Goal: Task Accomplishment & Management: Manage account settings

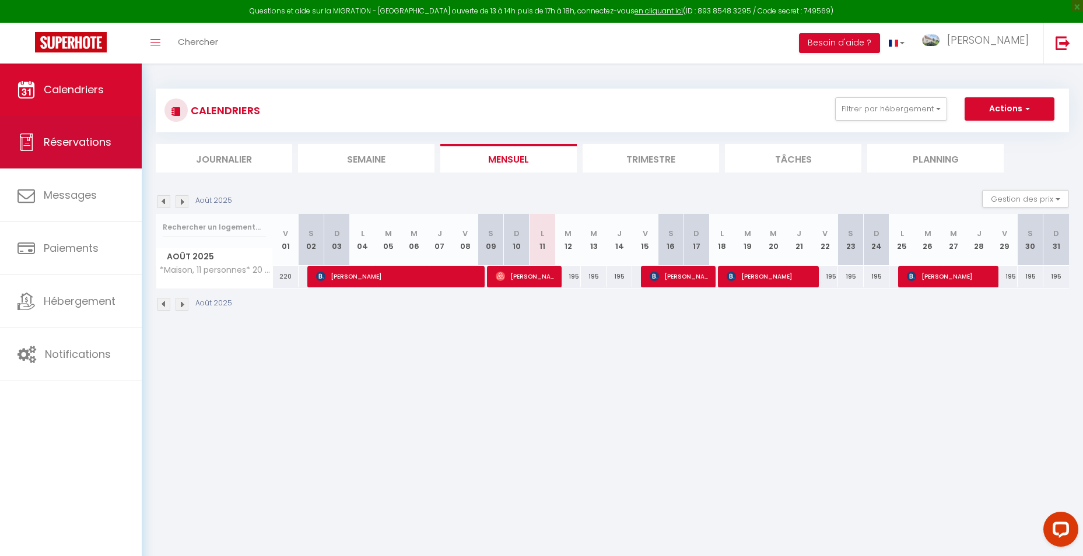
click at [66, 142] on span "Réservations" at bounding box center [78, 142] width 68 height 15
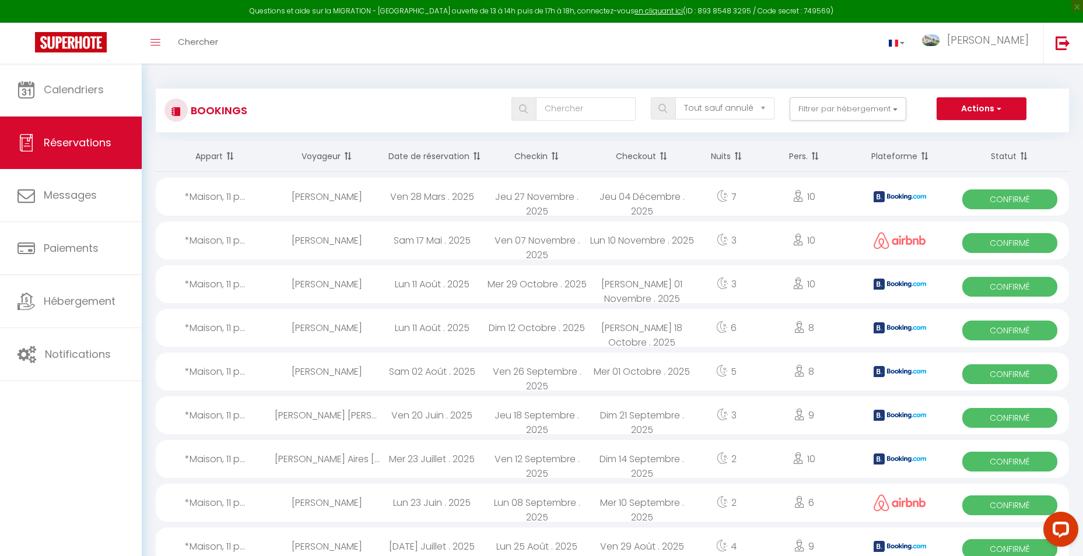
click at [429, 155] on th "Date de réservation" at bounding box center [432, 156] width 105 height 31
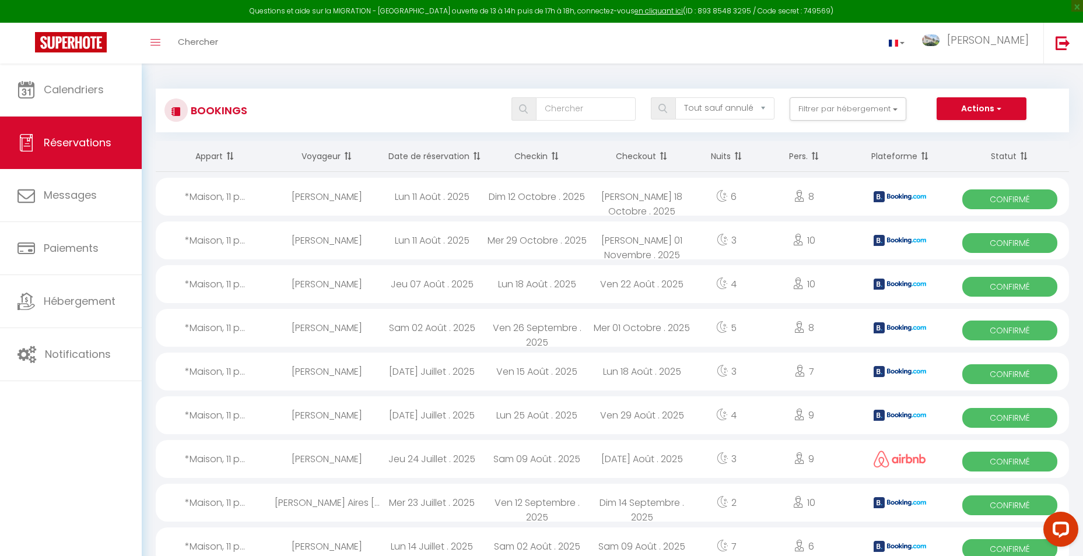
click at [538, 240] on div "Mer 29 Octobre . 2025" at bounding box center [537, 241] width 105 height 38
select select "OK"
select select "KO"
select select "0"
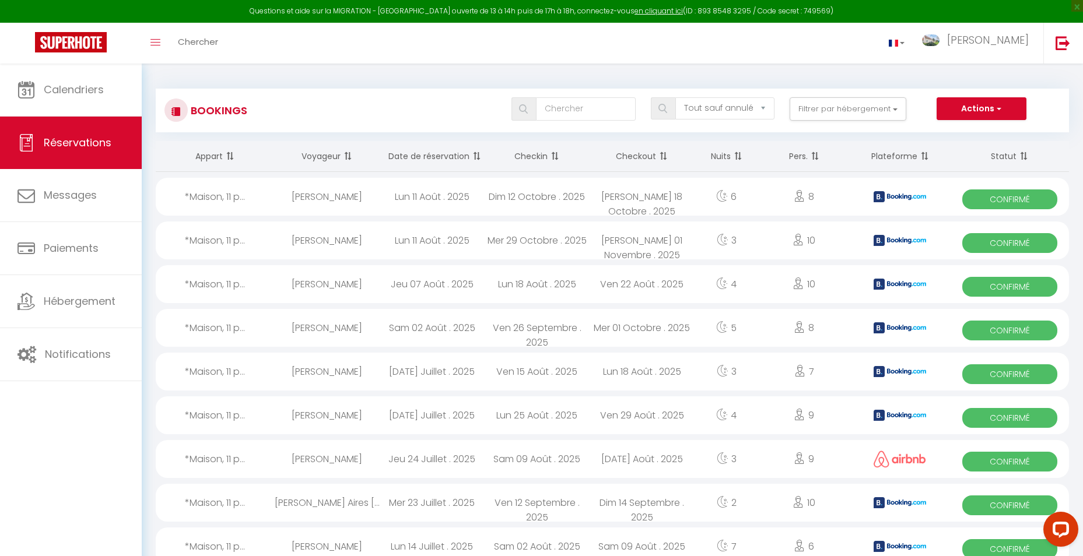
select select "1"
select select
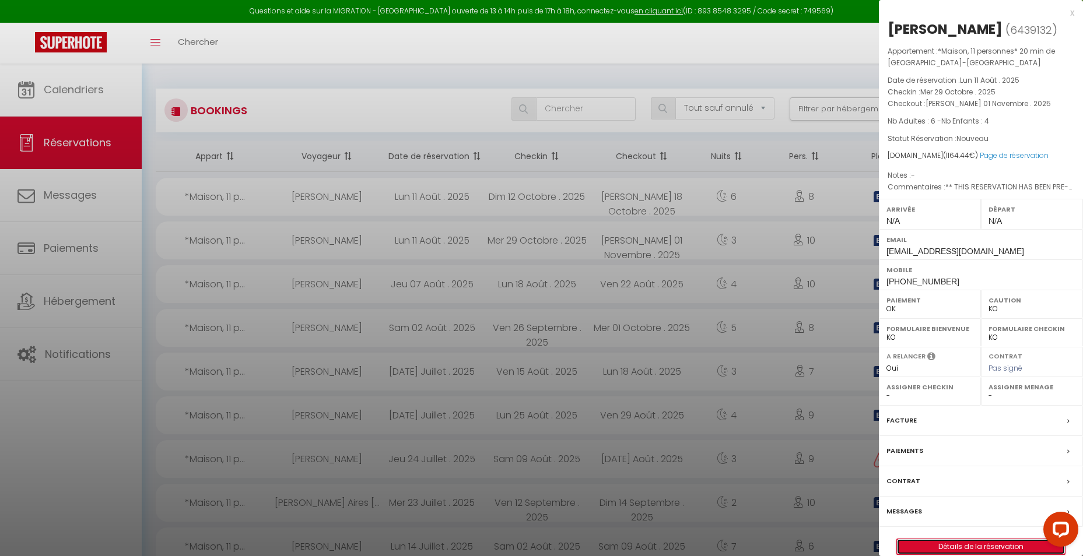
click at [963, 546] on link "Détails de la réservation" at bounding box center [981, 546] width 168 height 15
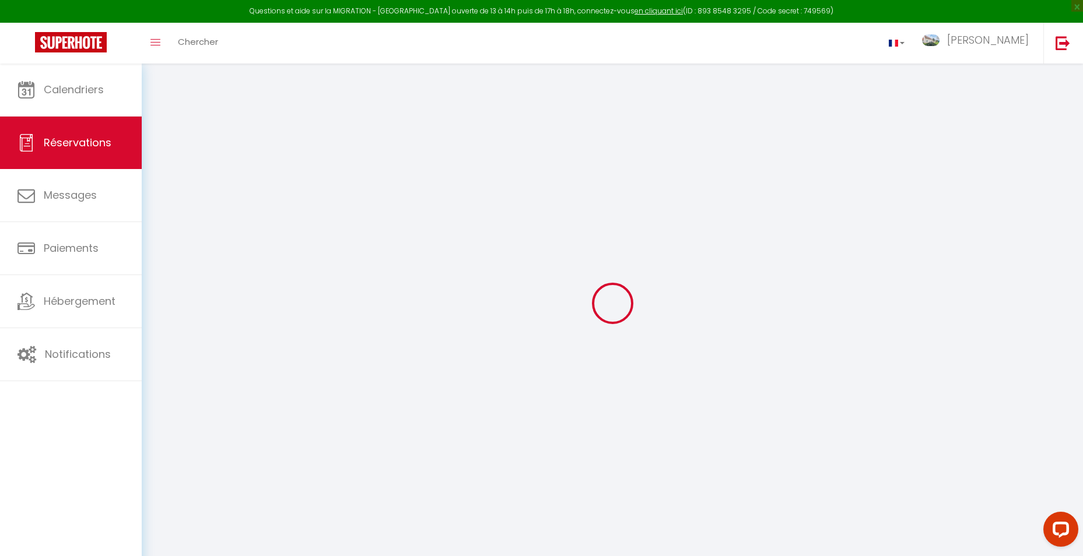
select select
checkbox input "false"
select select
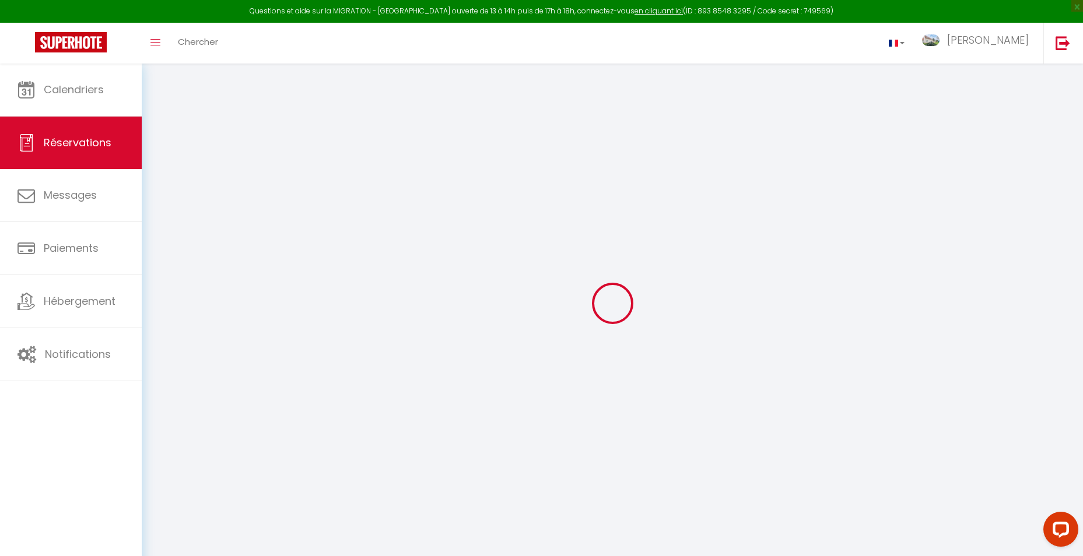
checkbox input "false"
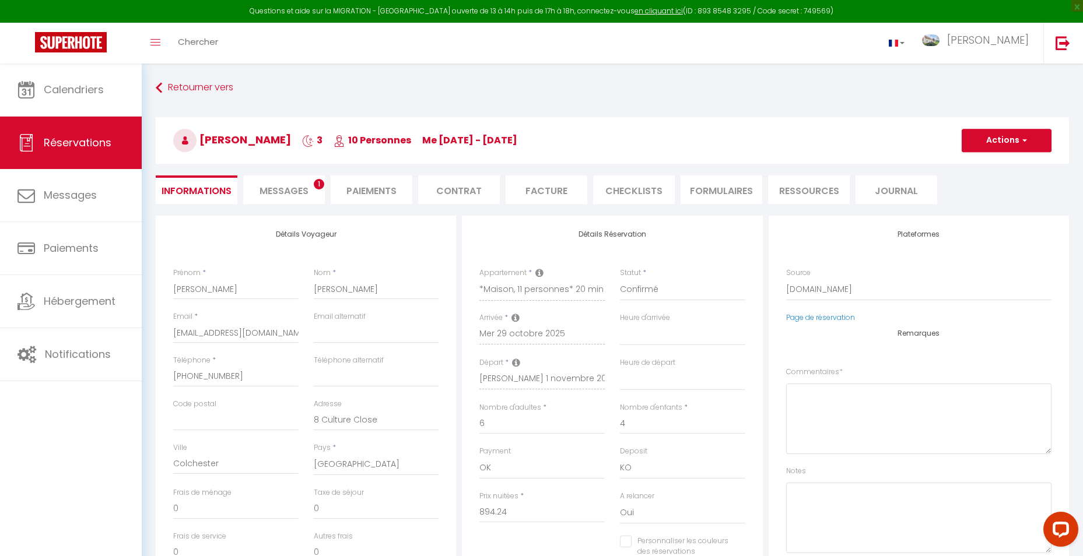
select select
checkbox input "false"
type textarea "** THIS RESERVATION HAS BEEN PRE-PAID ** BOOKING NOTE : Payment charge is EUR 1…"
type input "200"
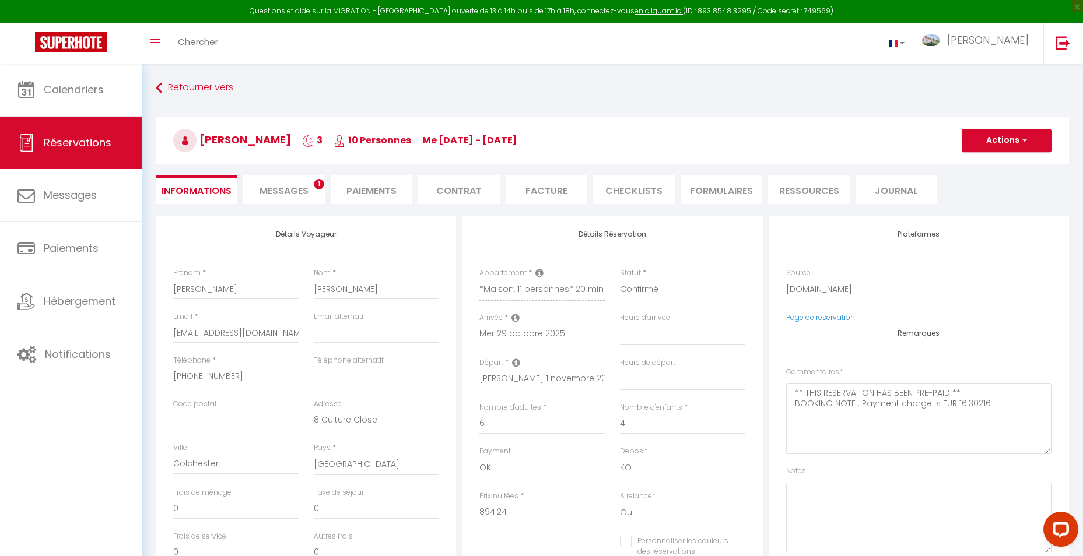
type input "70.2"
select select
checkbox input "false"
select select
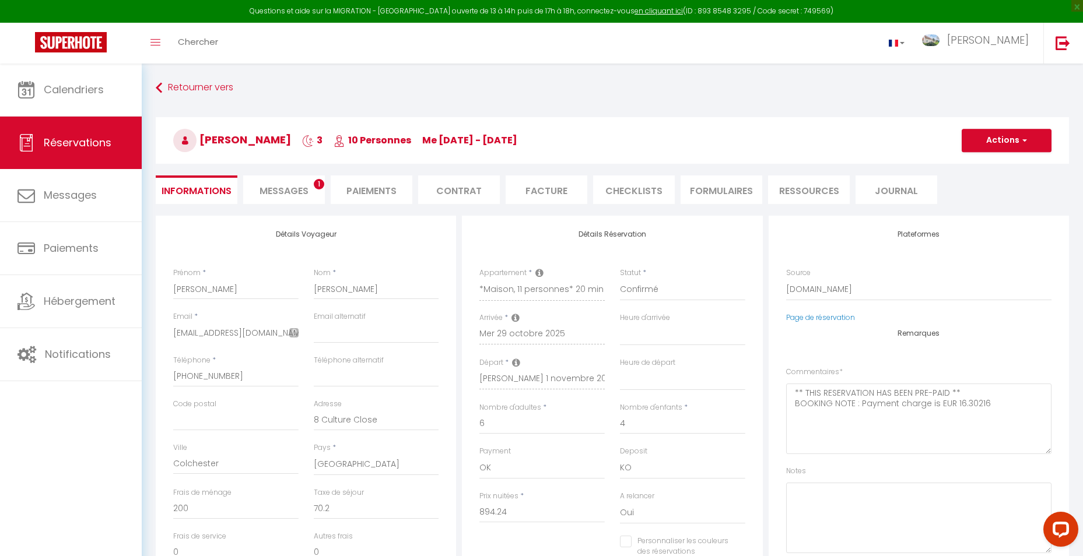
select select
click at [544, 188] on li "Facture" at bounding box center [547, 190] width 82 height 29
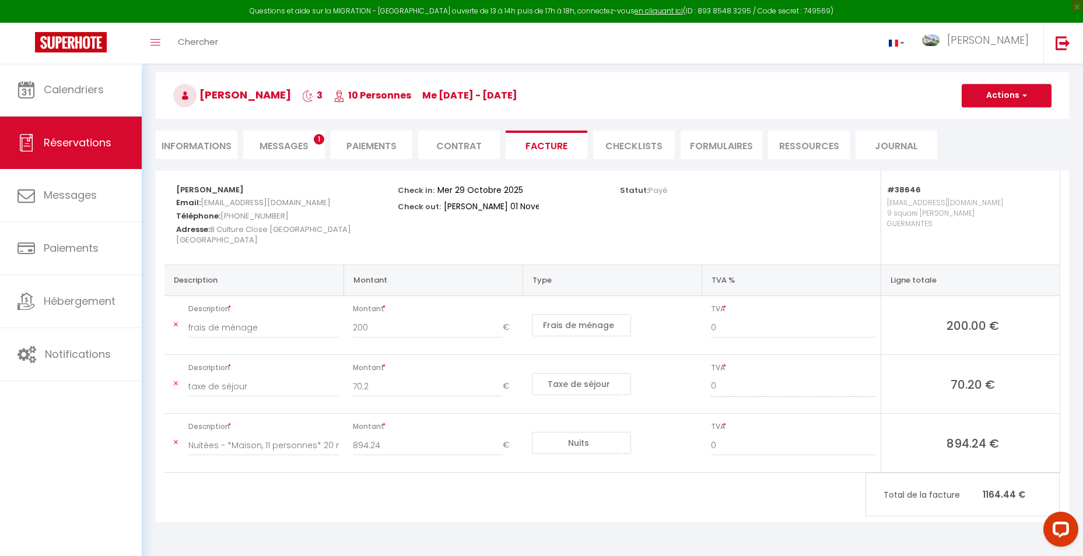
scroll to position [64, 0]
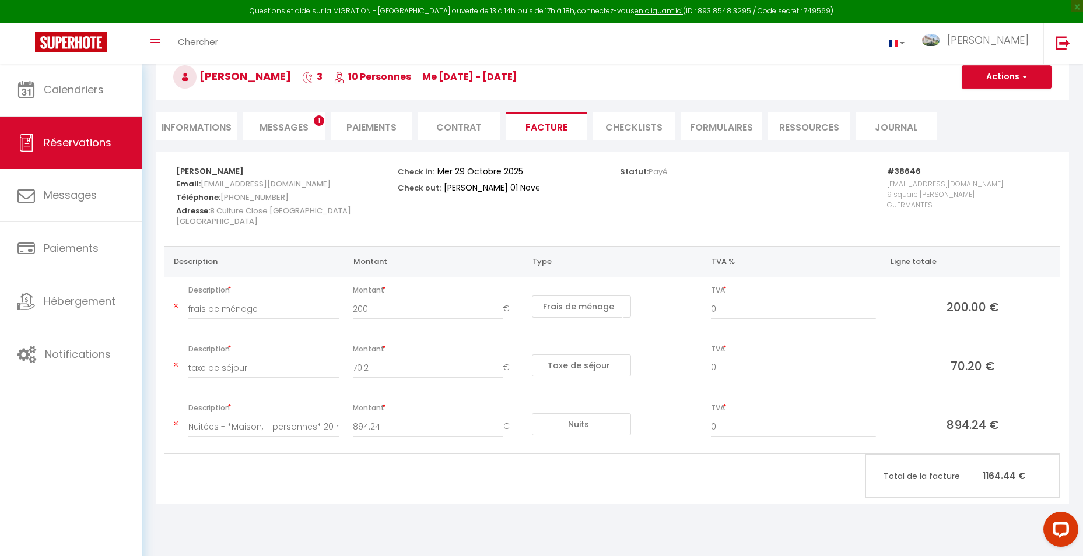
click at [282, 123] on span "Messages" at bounding box center [284, 127] width 49 height 13
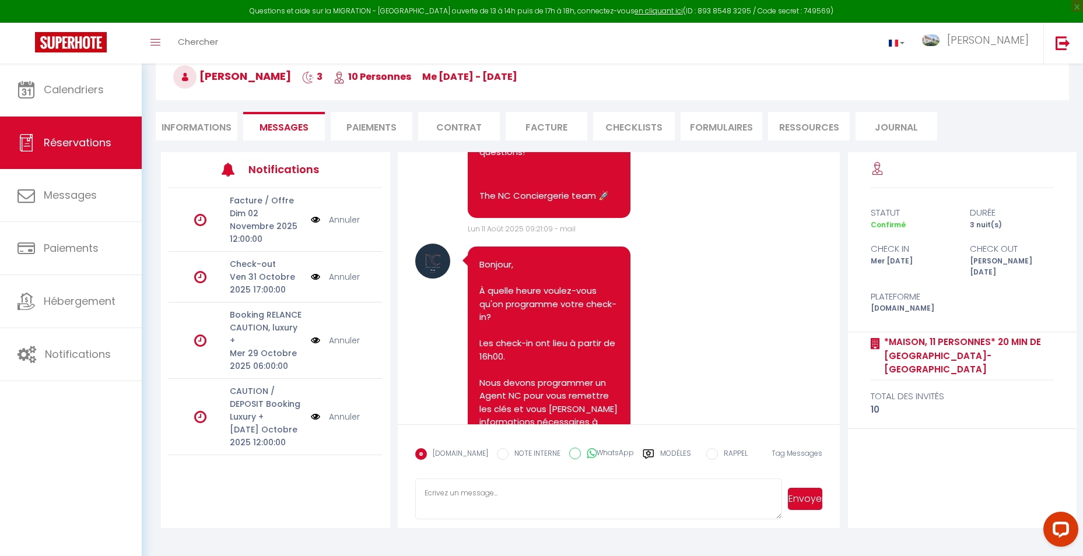
scroll to position [1969, 0]
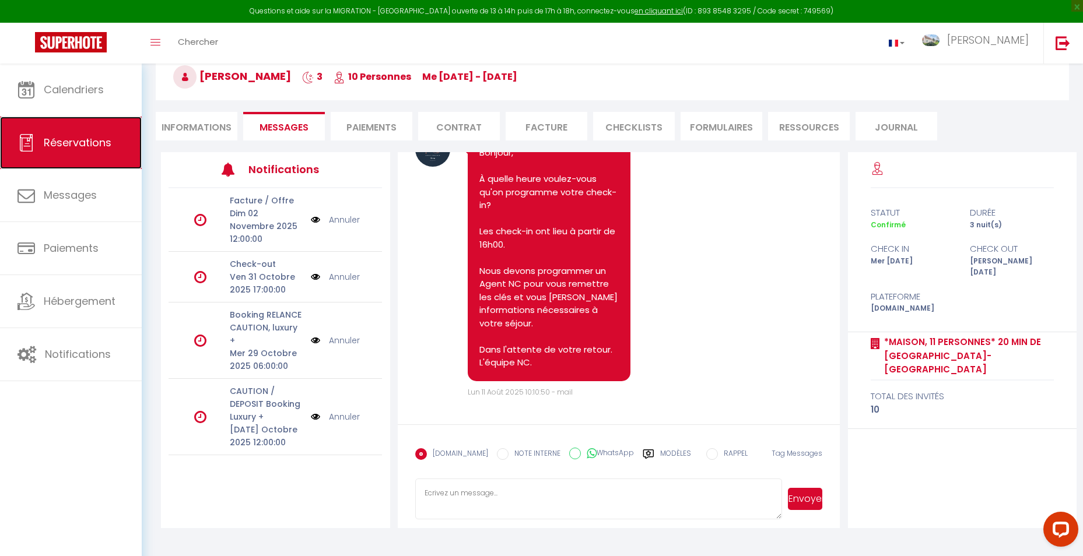
click at [55, 141] on span "Réservations" at bounding box center [78, 142] width 68 height 15
select select "not_cancelled"
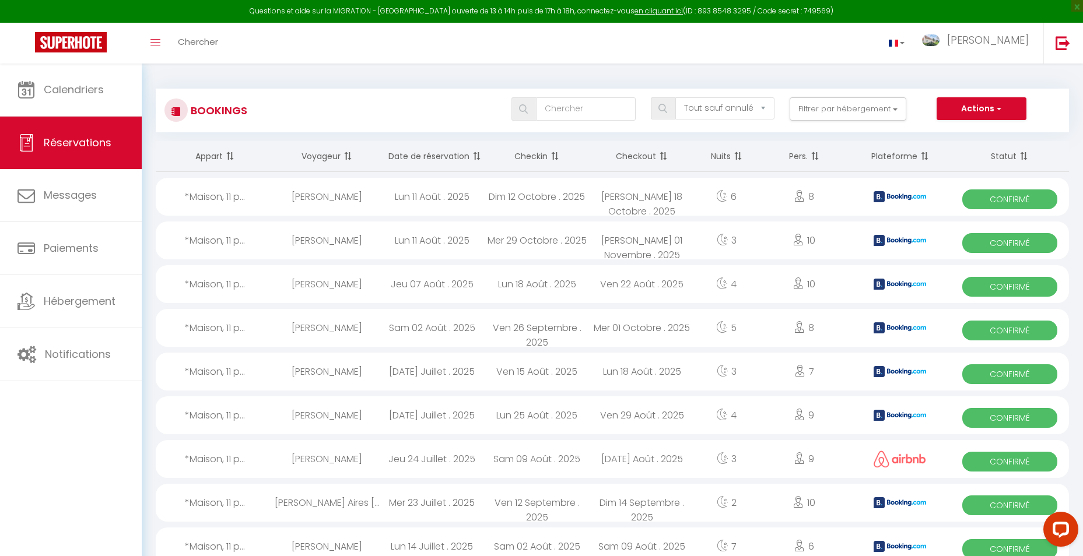
click at [335, 194] on div "[PERSON_NAME]" at bounding box center [327, 197] width 105 height 38
select select "OK"
select select "KO"
select select "0"
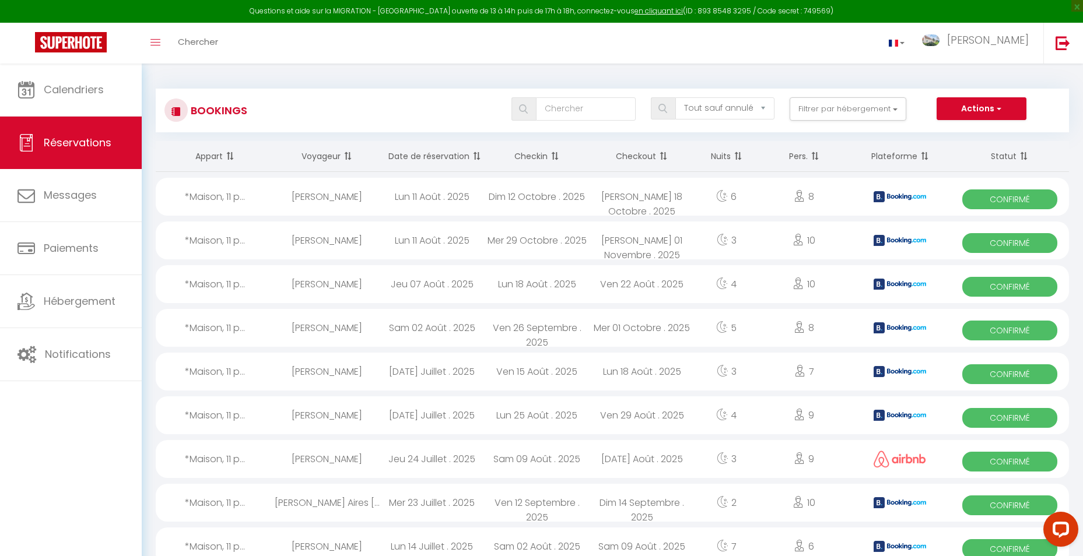
select select "1"
select select
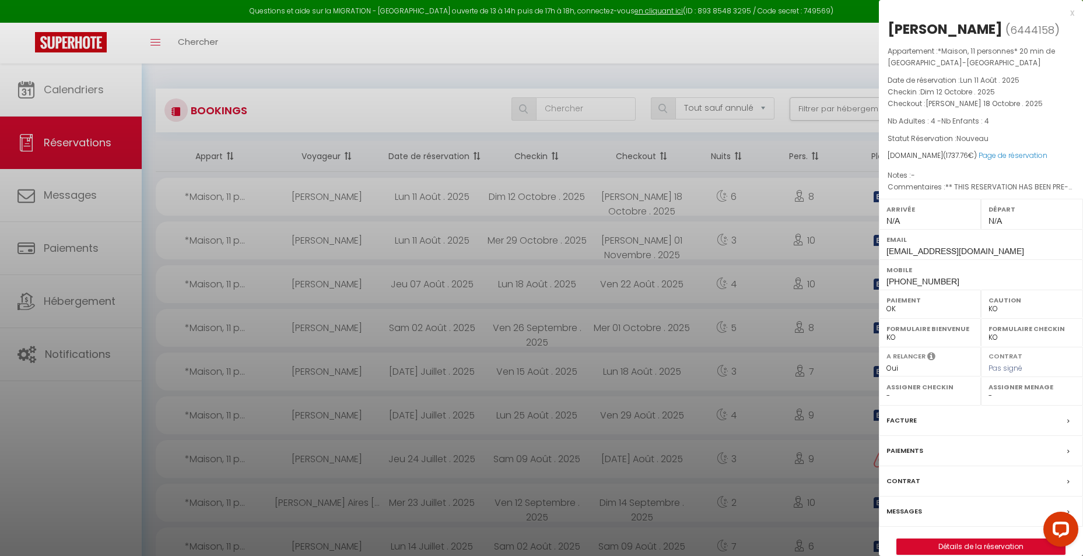
click at [904, 430] on div "Facture" at bounding box center [981, 421] width 204 height 30
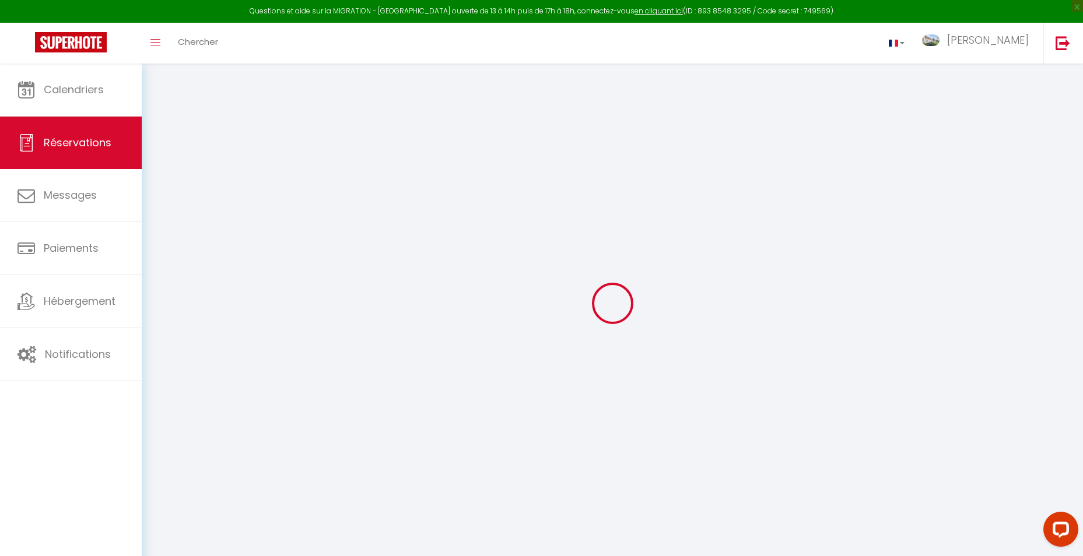
type input "[PERSON_NAME]"
type input "[EMAIL_ADDRESS][DOMAIN_NAME]"
type input "[PHONE_NUMBER]"
type input "[STREET_ADDRESS]"
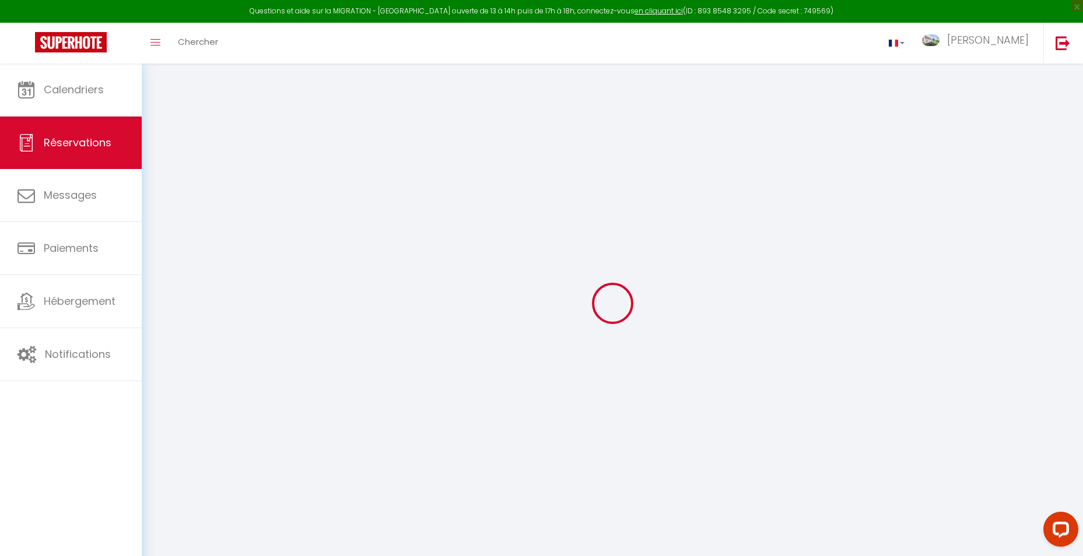
type input "[GEOGRAPHIC_DATA]"
select select "DE"
type input "279.51"
type input "24.33"
select select "38646"
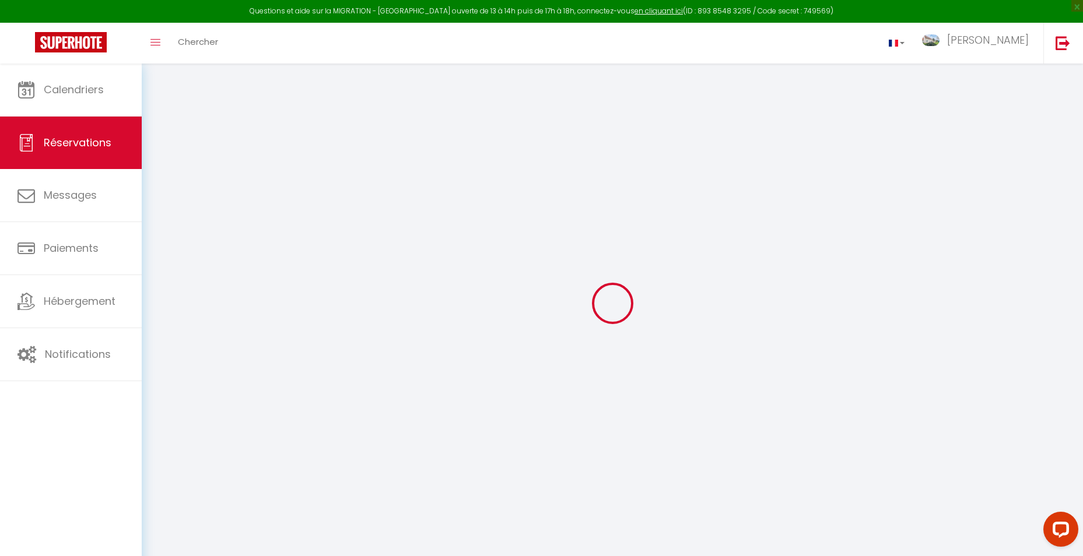
select select "1"
select select
type input "4"
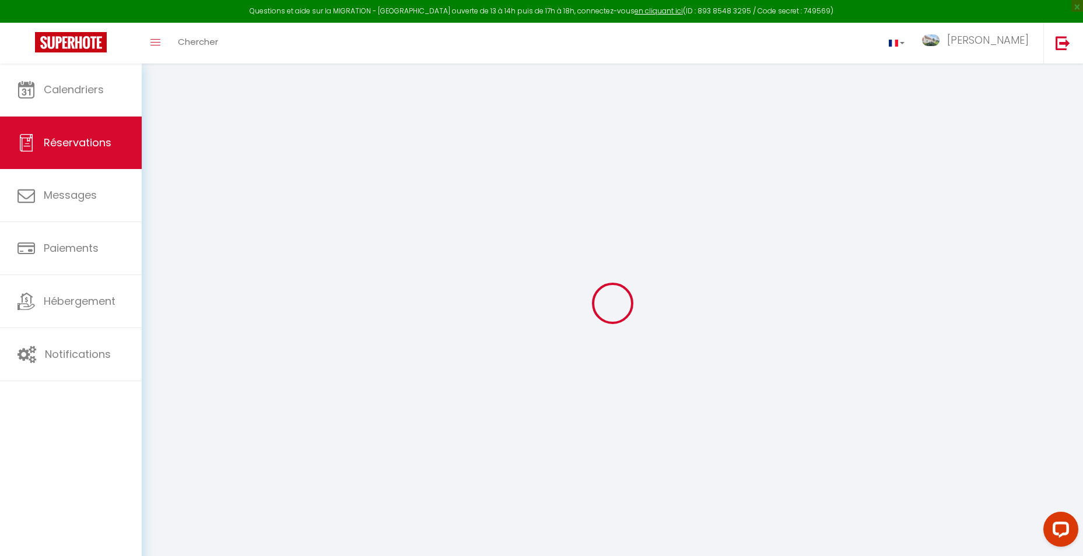
select select "12"
select select
type input "1444.16"
checkbox input "false"
select select "2"
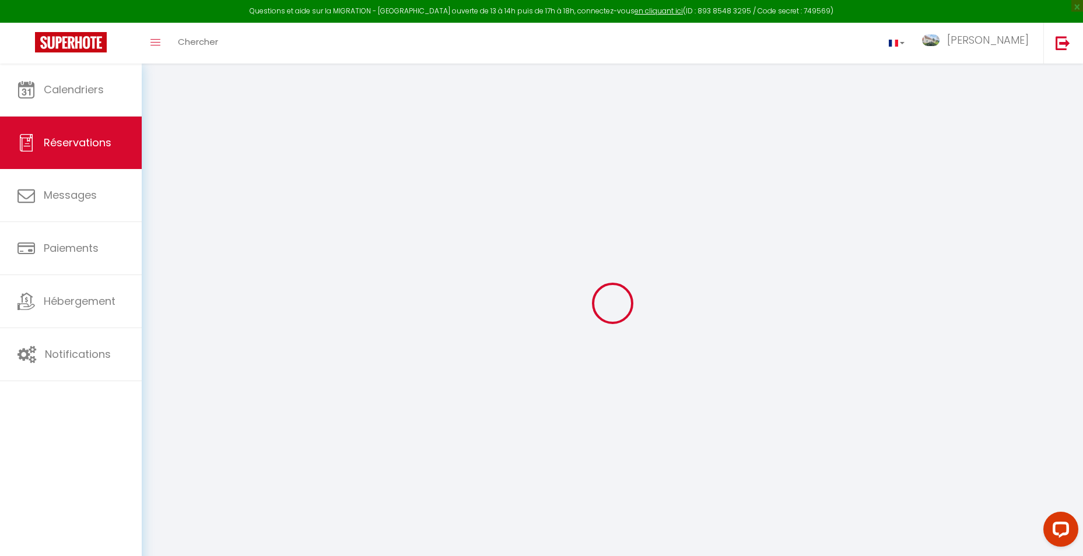
type input "0"
select select
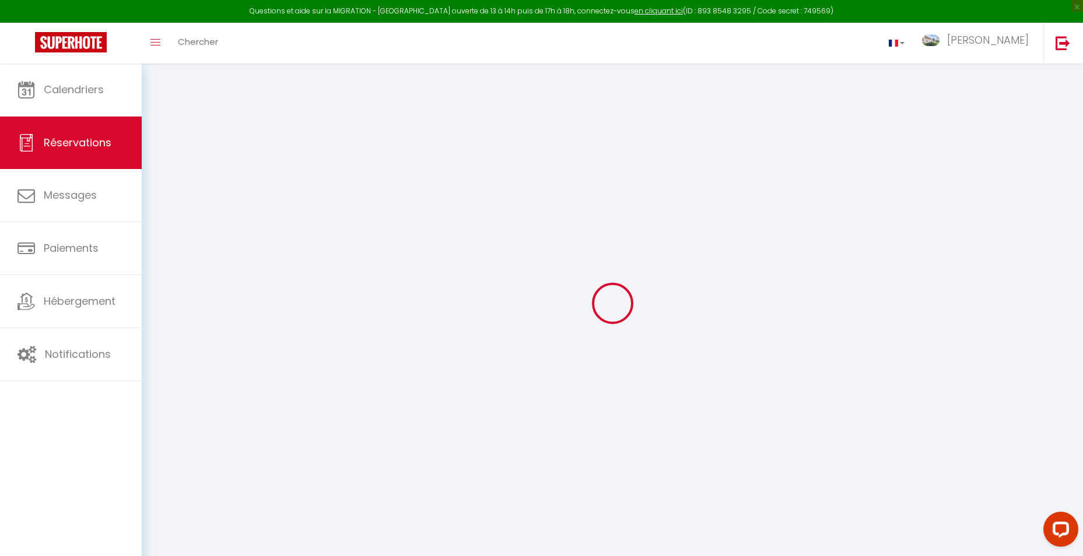
select select "14"
checkbox input "false"
select select
checkbox input "false"
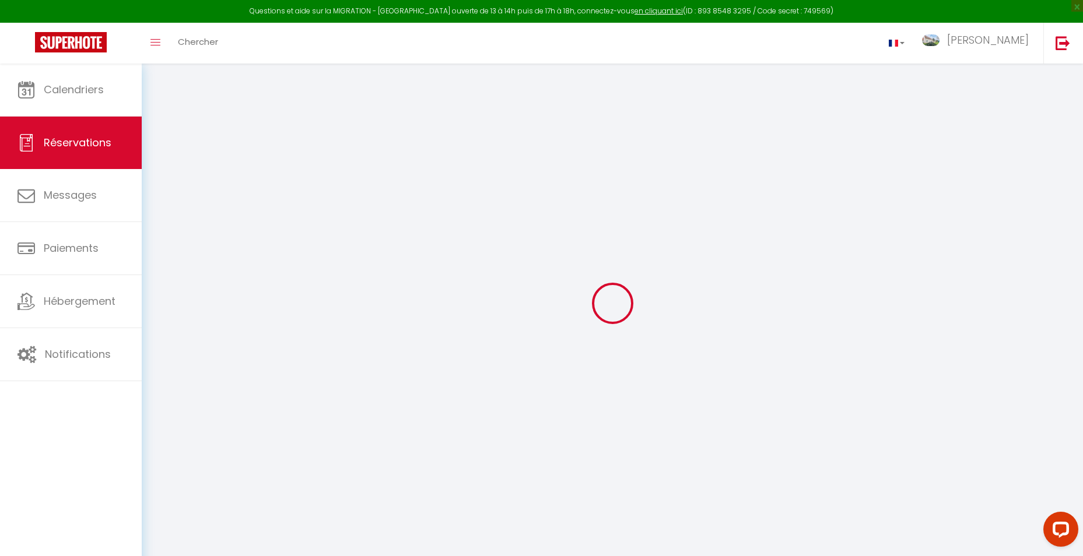
select select
checkbox input "false"
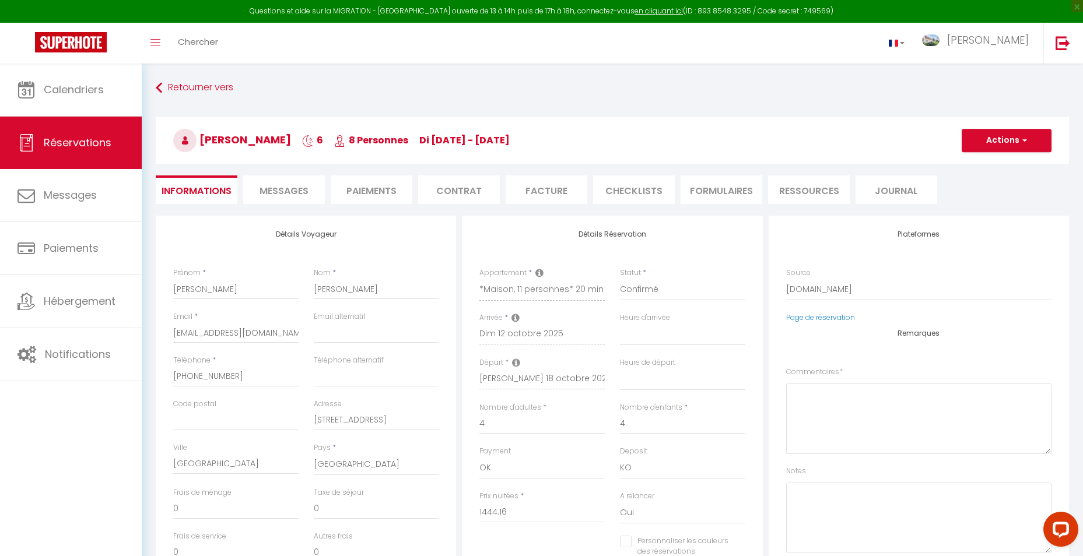
select select
checkbox input "false"
type textarea "** THIS RESERVATION HAS BEEN PRE-PAID ** BOOKING NOTE : Payment charge is EUR 2…"
type input "200"
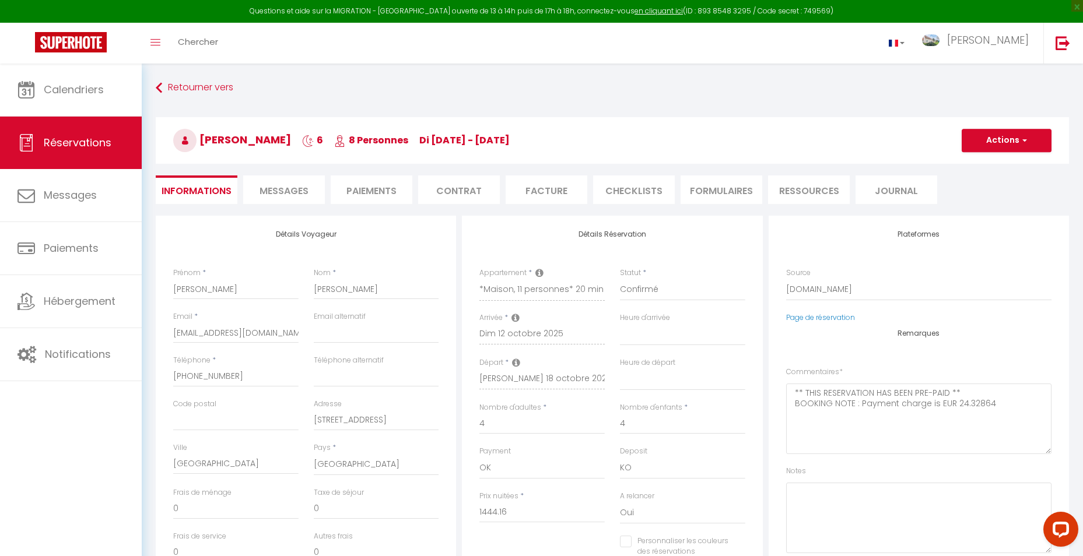
type input "93.6"
select select
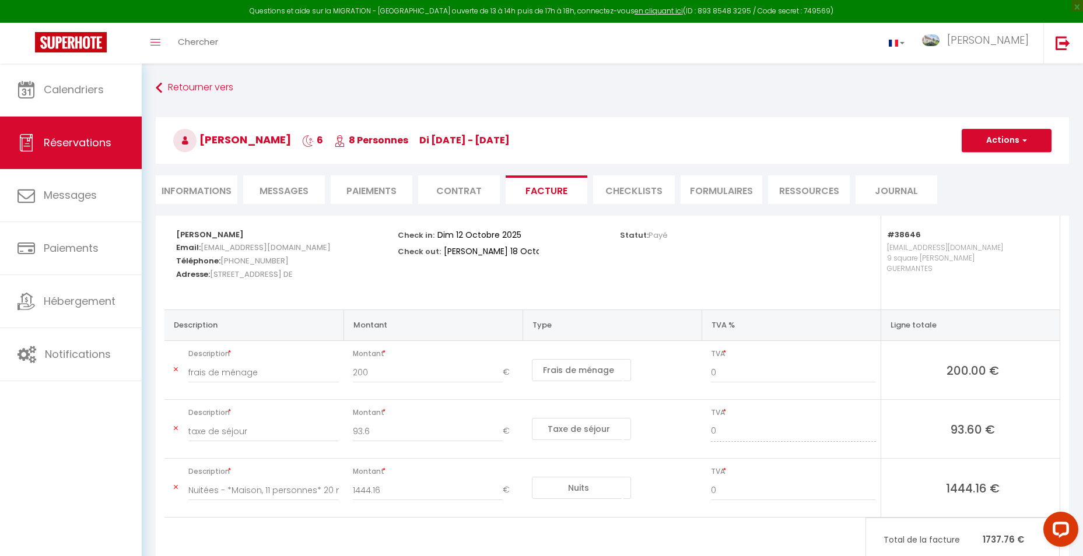
click at [199, 188] on li "Informations" at bounding box center [197, 190] width 82 height 29
select select
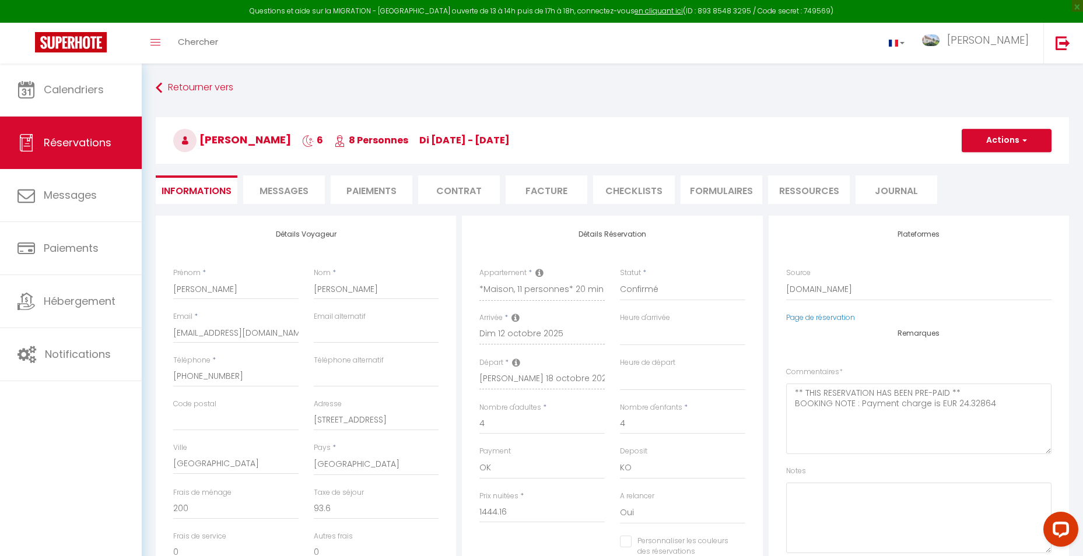
click at [560, 195] on li "Facture" at bounding box center [547, 190] width 82 height 29
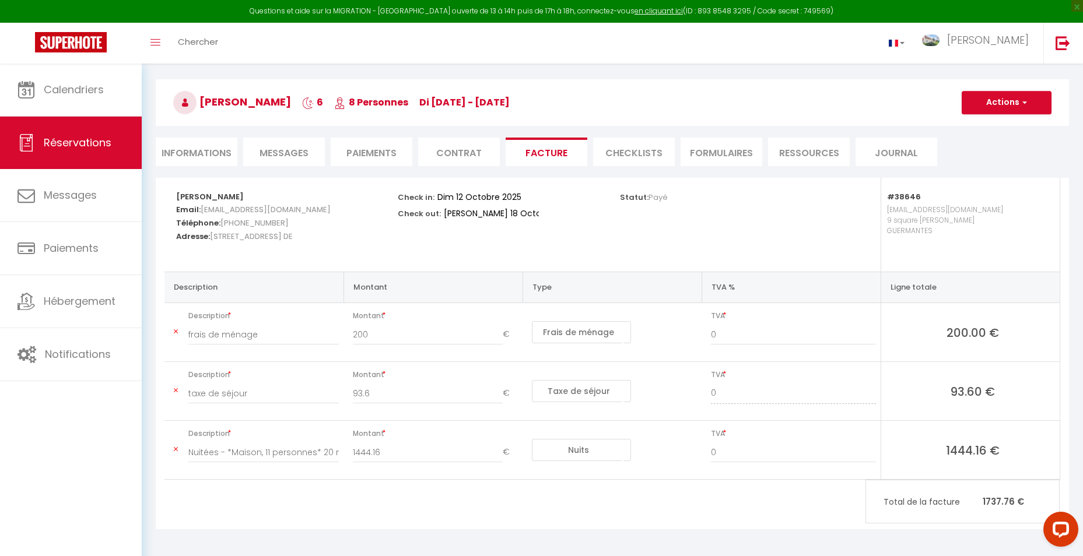
scroll to position [58, 0]
